Goal: Book appointment/travel/reservation

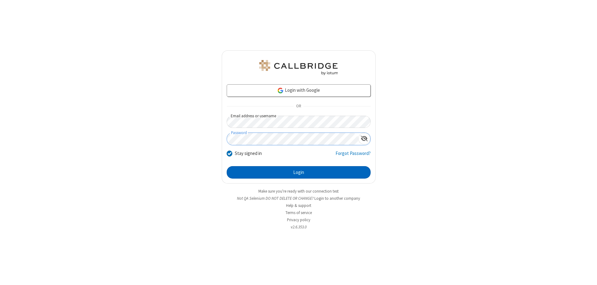
click at [298, 172] on button "Login" at bounding box center [298, 172] width 144 height 12
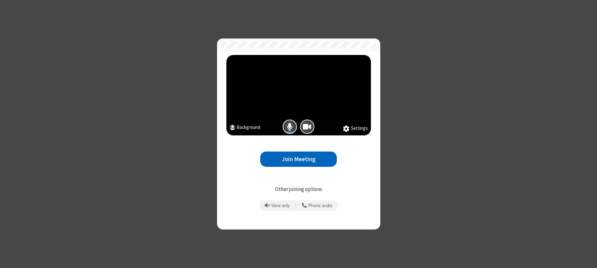
click at [298, 159] on button "Join Meeting" at bounding box center [298, 159] width 76 height 15
